Goal: Obtain resource: Download file/media

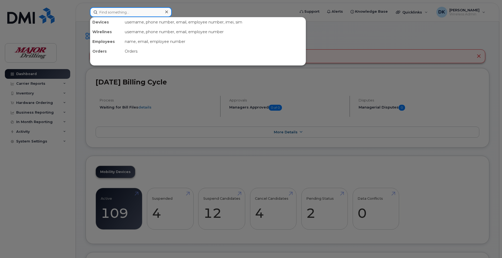
click at [110, 13] on input at bounding box center [131, 12] width 82 height 10
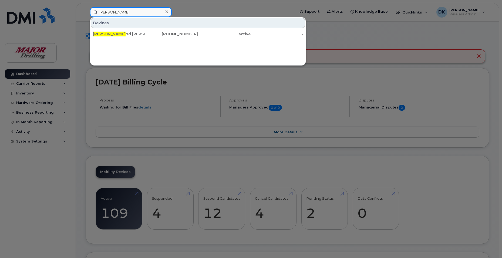
type input "raymo"
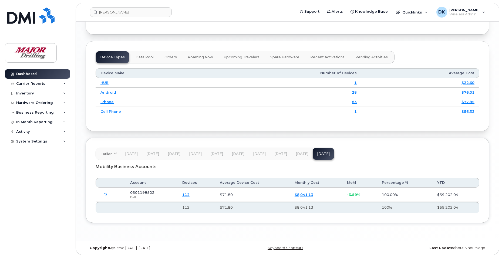
scroll to position [650, 0]
click at [105, 194] on icon "button" at bounding box center [106, 195] width 4 height 4
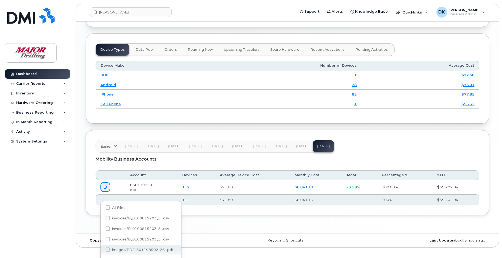
click at [108, 249] on span at bounding box center [108, 250] width 4 height 4
click at [102, 249] on input "images/PDF_501198502_26...pdf" at bounding box center [100, 250] width 3 height 3
click at [126, 248] on span "images/PDF_501198502_26...pdf" at bounding box center [142, 250] width 61 height 4
click at [102, 249] on input "images/PDF_501198502_26...pdf" at bounding box center [100, 250] width 3 height 3
click at [126, 248] on span "images/PDF_501198502_26...pdf" at bounding box center [142, 250] width 61 height 4
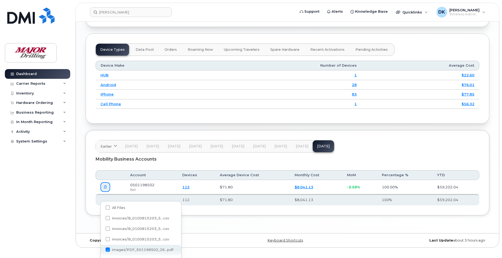
click at [102, 249] on input "images/PDF_501198502_26...pdf" at bounding box center [100, 250] width 3 height 3
checkbox input "true"
click at [54, 225] on div "Dashboard Carrier Reports Monthly Billing Data Daily Data Pooling Data Behavior…" at bounding box center [38, 159] width 67 height 181
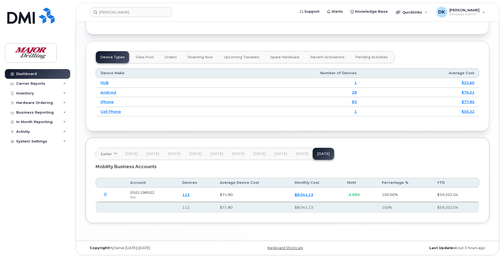
click at [105, 193] on button "button" at bounding box center [106, 195] width 10 height 10
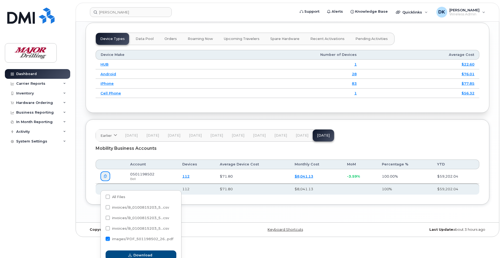
scroll to position [666, 0]
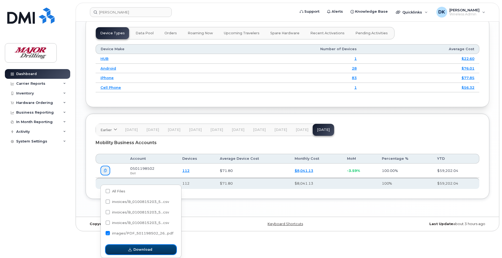
click at [140, 249] on span "Download" at bounding box center [143, 249] width 19 height 5
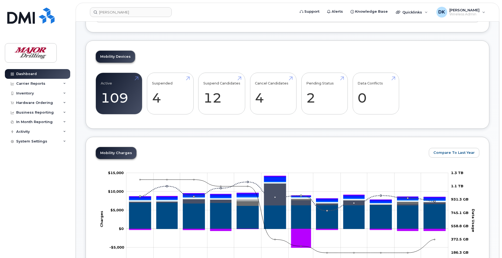
scroll to position [0, 0]
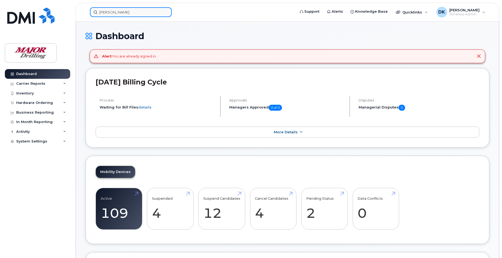
click at [126, 11] on input "raymo" at bounding box center [131, 12] width 82 height 10
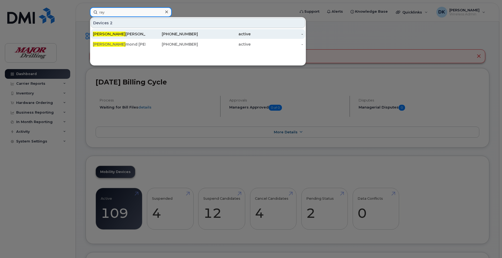
type input "ray"
click at [198, 32] on div "705-288-0539" at bounding box center [172, 33] width 53 height 5
